Goal: Information Seeking & Learning: Learn about a topic

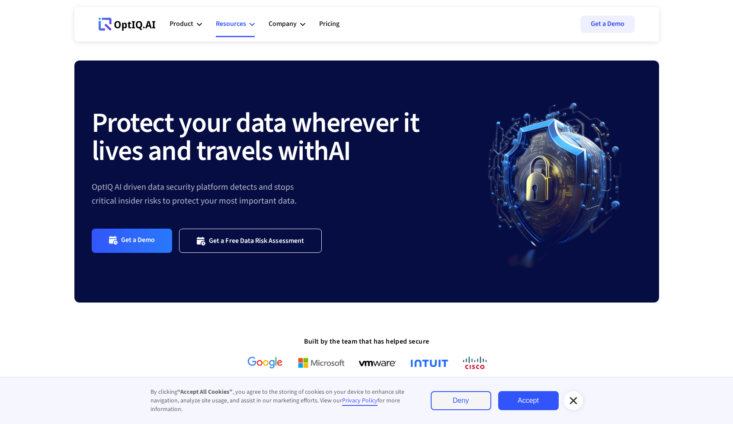
click at [248, 25] on div "Resources" at bounding box center [235, 24] width 39 height 26
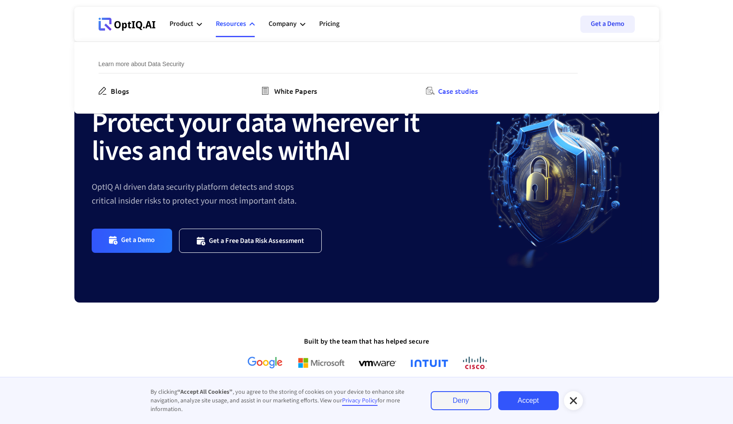
click at [442, 93] on div "Case studies" at bounding box center [458, 91] width 40 height 10
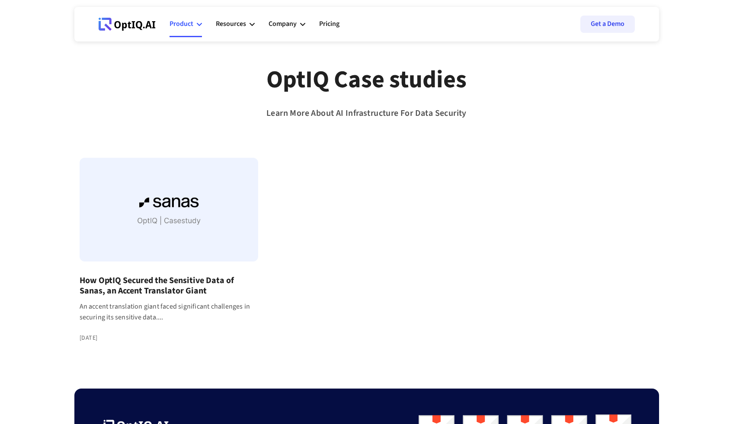
click at [191, 24] on div "Product" at bounding box center [181, 24] width 24 height 12
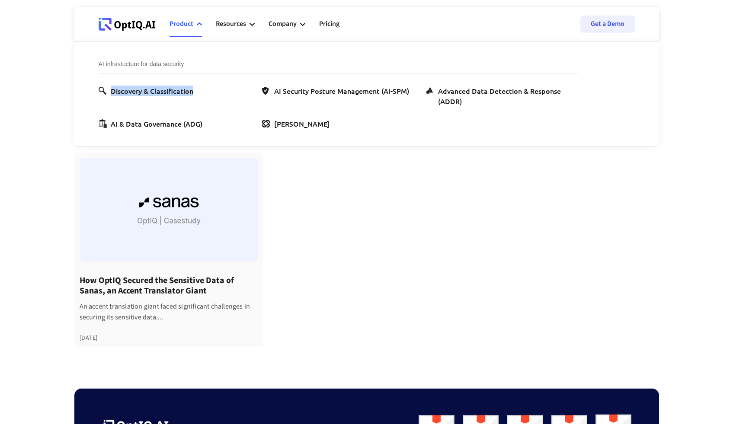
click at [163, 288] on h4 "How OptIQ Secured the Sensitive Data of Sanas, an Accent Translator Giant" at bounding box center [169, 285] width 179 height 21
